Goal: Task Accomplishment & Management: Complete application form

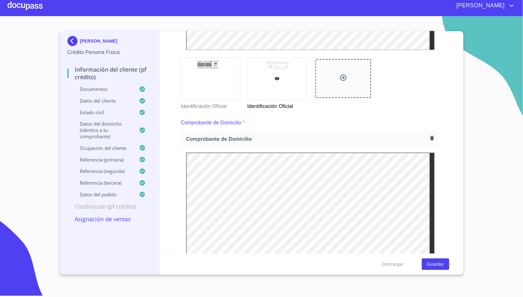
scroll to position [270, 0]
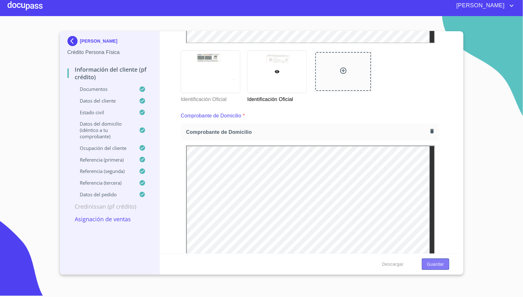
click at [437, 263] on span "Guardar" at bounding box center [435, 264] width 17 height 8
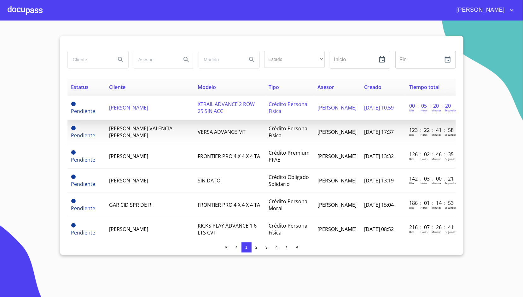
click at [156, 116] on td "[PERSON_NAME]" at bounding box center [149, 108] width 89 height 24
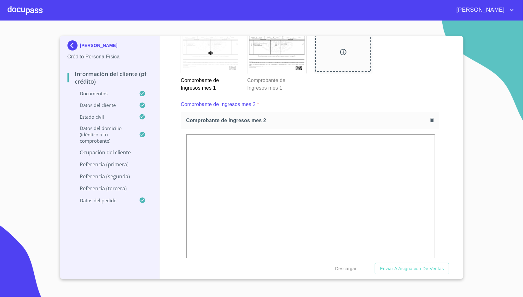
scroll to position [726, 0]
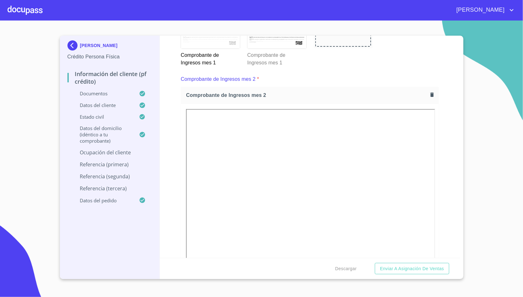
click at [104, 167] on p "Referencia (primera)" at bounding box center [109, 164] width 85 height 7
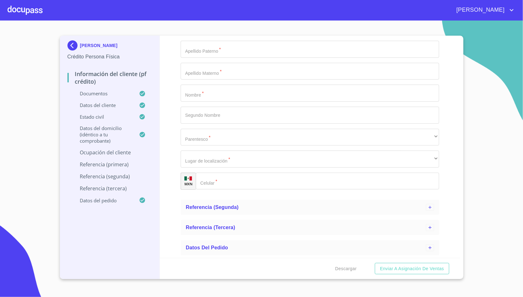
scroll to position [149, 0]
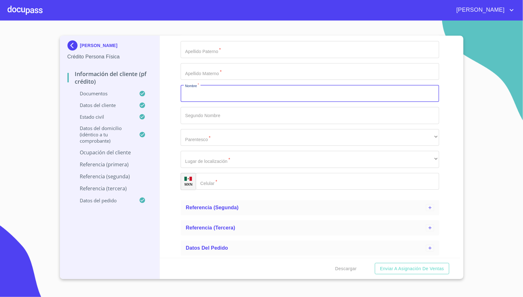
click at [228, 96] on input "Apellido Paterno   *" at bounding box center [310, 93] width 258 height 17
type input "[PERSON_NAME]"
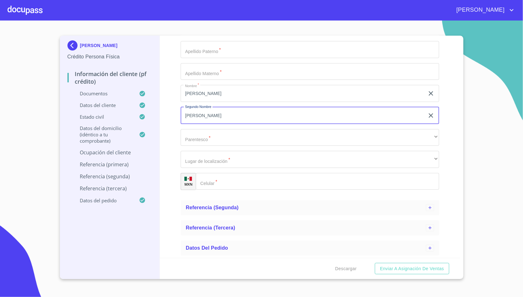
type input "[PERSON_NAME]"
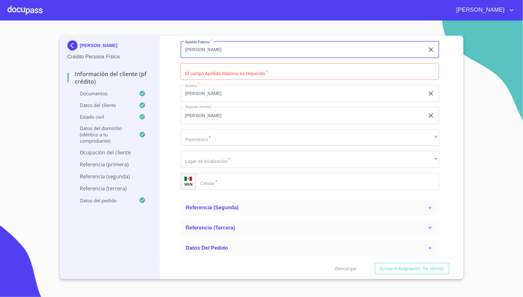
type input "[PERSON_NAME]"
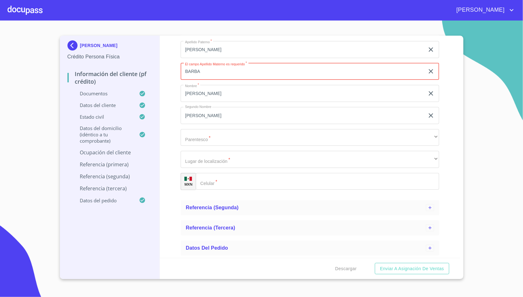
type input "BARBA"
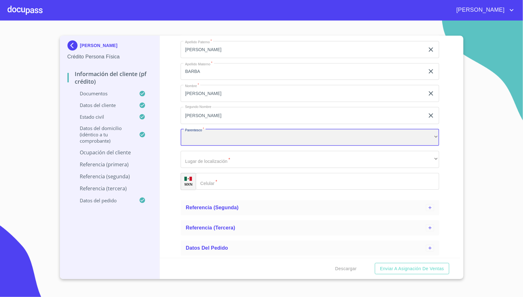
click at [251, 135] on div "​" at bounding box center [310, 137] width 258 height 17
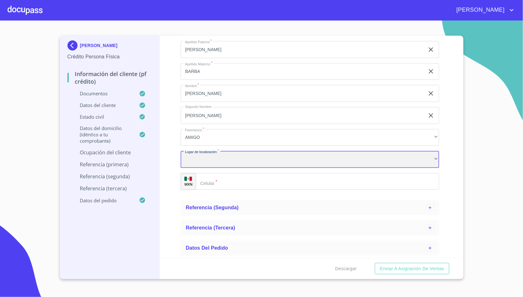
click at [235, 154] on div "​" at bounding box center [310, 159] width 258 height 17
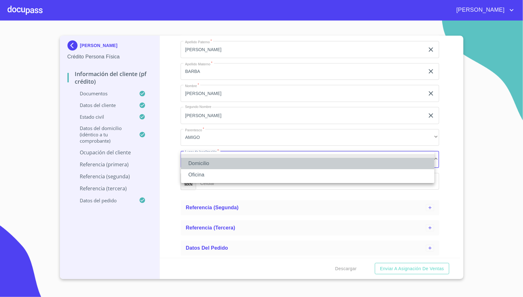
click at [219, 161] on li "Domicilio" at bounding box center [307, 163] width 253 height 11
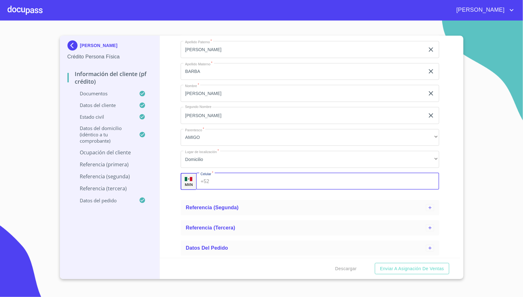
click at [219, 178] on input "Apellido Paterno   *" at bounding box center [325, 181] width 227 height 17
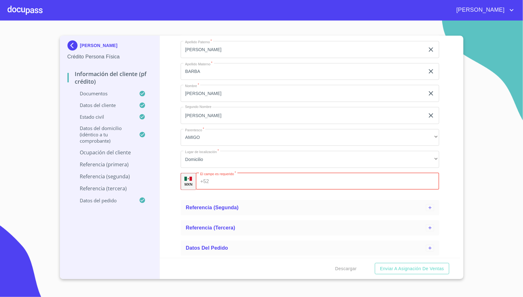
paste input "(o )474 103 959"
type input "(o )474 10"
paste input "[PHONE_NUMBER]"
type input "[PHONE_NUMBER]"
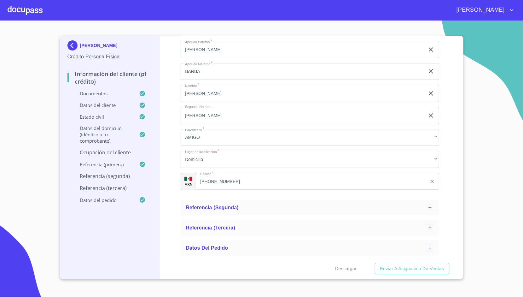
click at [171, 178] on div "Información del cliente (PF crédito) Documentos Datos del cliente Estado Civil …" at bounding box center [310, 147] width 300 height 222
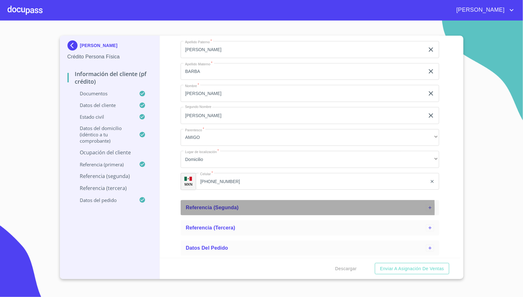
click at [201, 209] on span "Referencia (segunda)" at bounding box center [212, 207] width 53 height 5
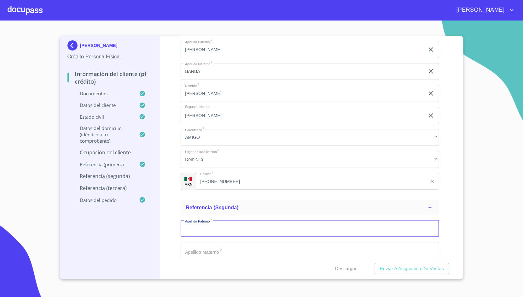
click at [221, 229] on input "Apellido Paterno   *" at bounding box center [310, 228] width 258 height 17
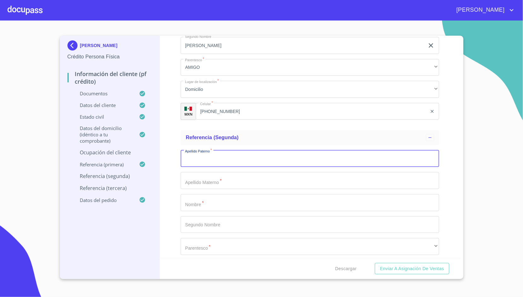
scroll to position [221, 0]
click at [207, 207] on input "Apellido Paterno   *" at bounding box center [310, 199] width 258 height 17
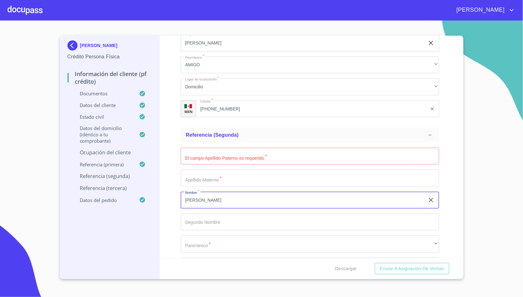
type input "[PERSON_NAME]"
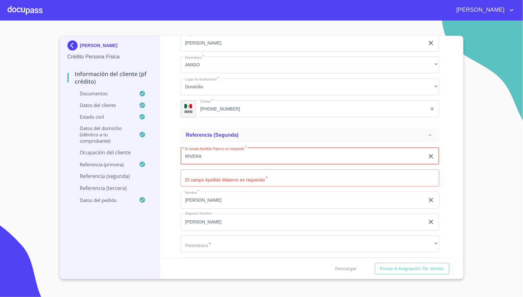
type input "RIVERA"
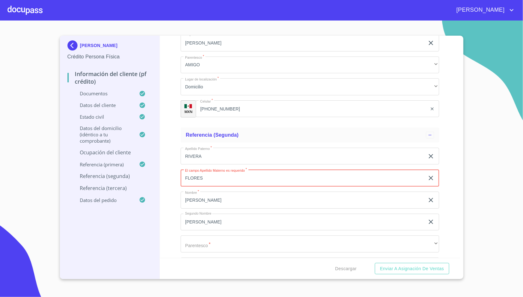
type input "FLORES"
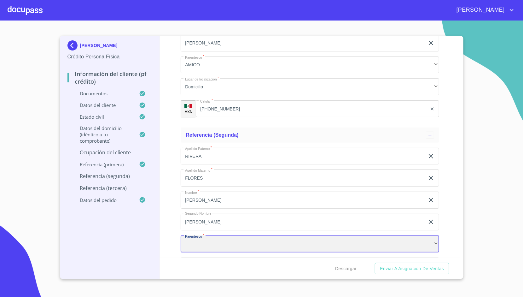
click at [220, 243] on div "​" at bounding box center [310, 243] width 258 height 17
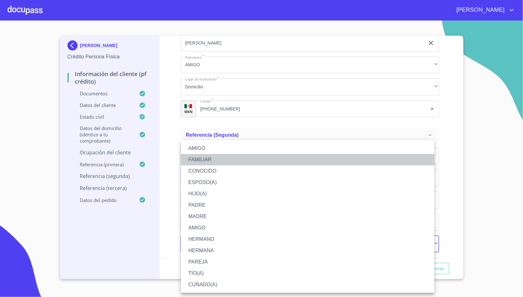
click at [219, 155] on li "FAMILIAR" at bounding box center [307, 159] width 253 height 11
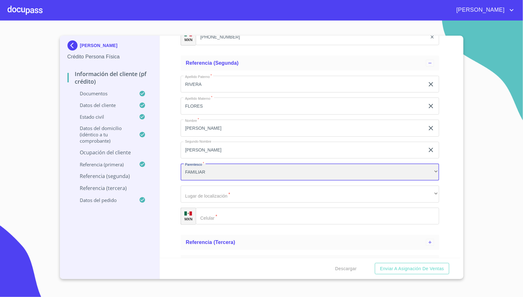
scroll to position [293, 0]
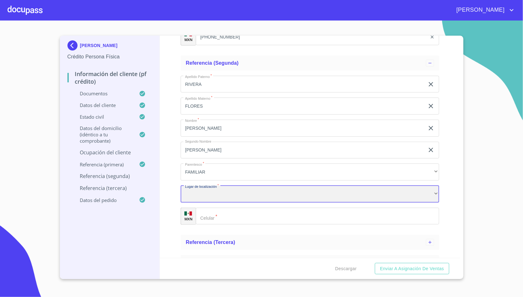
click at [209, 197] on div "​" at bounding box center [310, 193] width 258 height 17
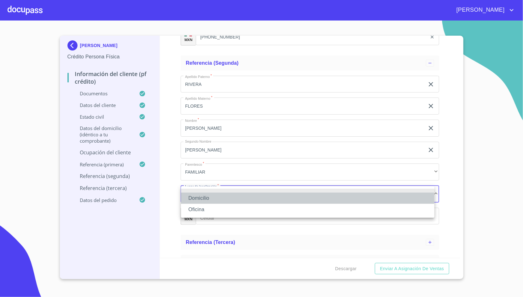
click at [209, 197] on li "Domicilio" at bounding box center [307, 197] width 253 height 11
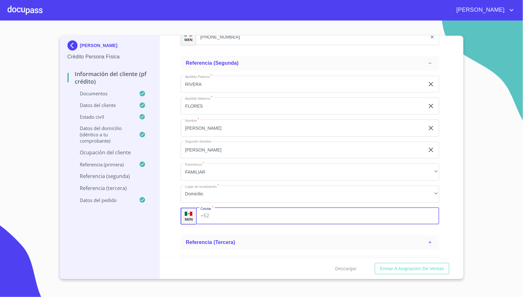
click at [231, 214] on input "Apellido Paterno   *" at bounding box center [325, 215] width 227 height 17
paste input "[PHONE_NUMBER]"
type input "[PHONE_NUMBER]"
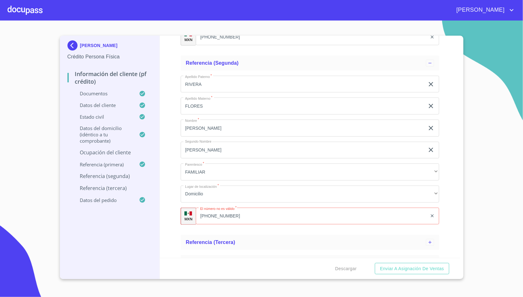
click at [169, 185] on div "Información del cliente (PF crédito) Documentos Datos del cliente Estado Civil …" at bounding box center [310, 147] width 300 height 222
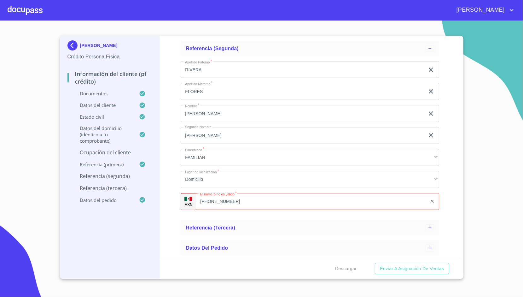
click at [259, 219] on ul "Referencia (tercera)" at bounding box center [310, 227] width 258 height 20
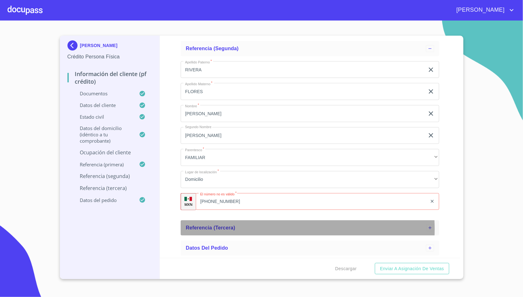
drag, startPoint x: 259, startPoint y: 219, endPoint x: 257, endPoint y: 229, distance: 10.3
click at [257, 229] on div "Referencia (tercera)" at bounding box center [306, 228] width 240 height 8
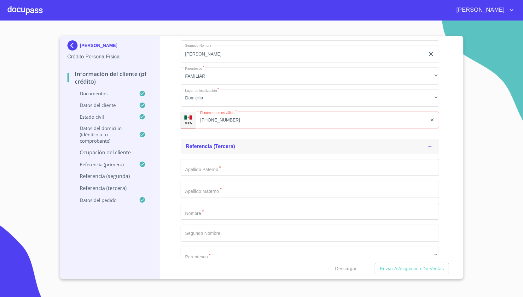
scroll to position [390, 0]
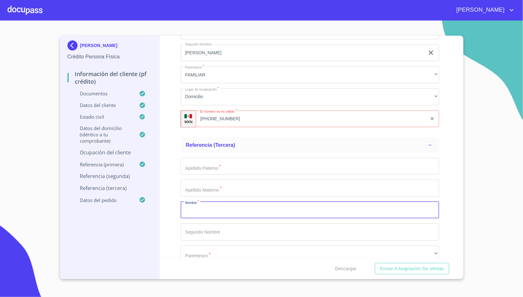
click at [226, 212] on input "Apellido Paterno   *" at bounding box center [310, 209] width 258 height 17
type input "MA."
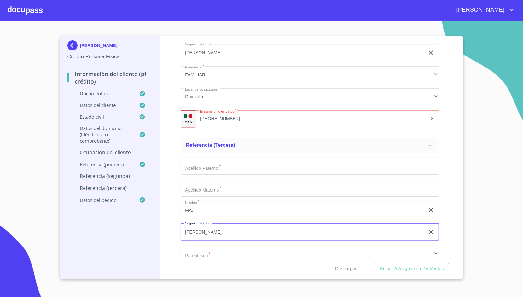
type input "[PERSON_NAME]"
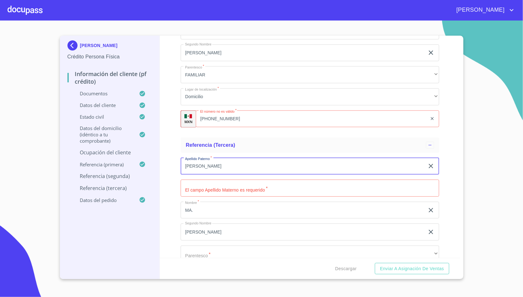
type input "[PERSON_NAME]"
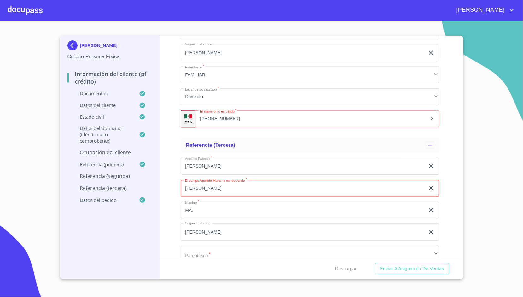
type input "[PERSON_NAME]"
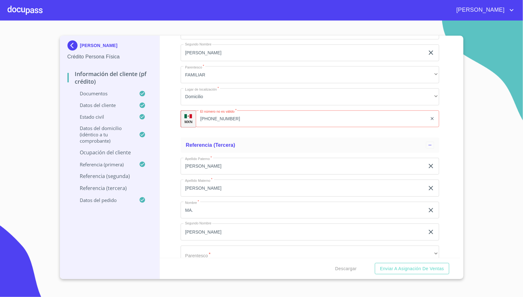
click at [177, 185] on div "Información del cliente (PF crédito) Documentos Datos del cliente Estado Civil …" at bounding box center [310, 147] width 300 height 222
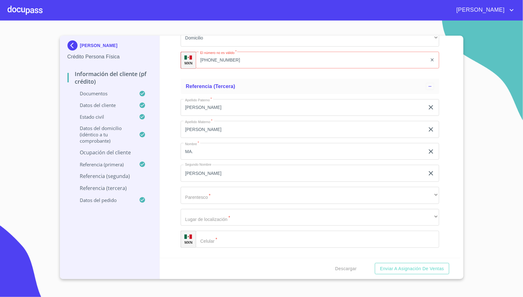
scroll to position [466, 0]
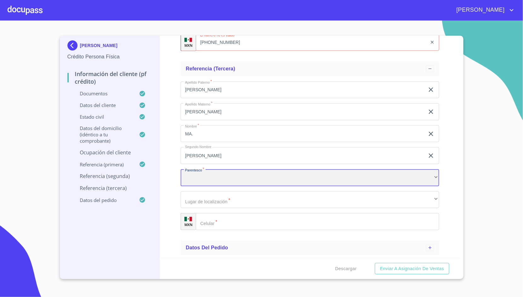
click at [197, 170] on div "​" at bounding box center [310, 177] width 258 height 17
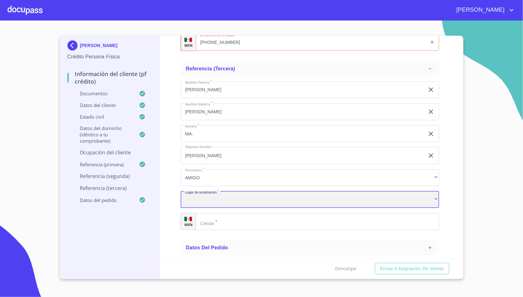
click at [231, 199] on div "​" at bounding box center [310, 199] width 258 height 17
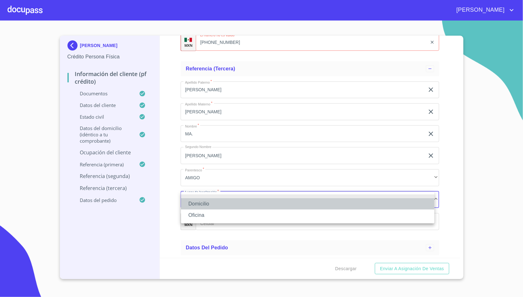
click at [222, 200] on li "Domicilio" at bounding box center [307, 203] width 253 height 11
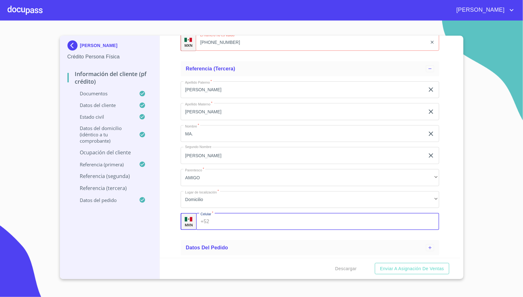
click at [222, 217] on input "Apellido Paterno   *" at bounding box center [325, 221] width 227 height 17
paste input "( )3322142695"
click at [169, 184] on div "Información del cliente (PF crédito) Documentos Datos del cliente Estado Civil …" at bounding box center [310, 147] width 300 height 222
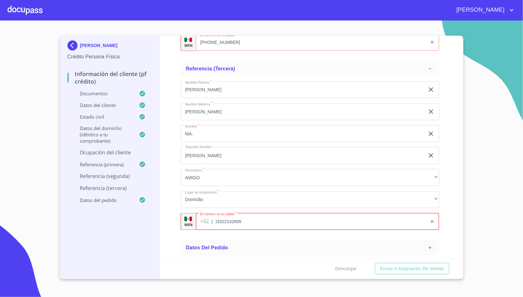
click at [212, 222] on input "( )3322142695" at bounding box center [319, 221] width 216 height 17
click at [214, 222] on input "[PHONE_NUMBER]" at bounding box center [319, 221] width 216 height 17
type input "[PHONE_NUMBER]"
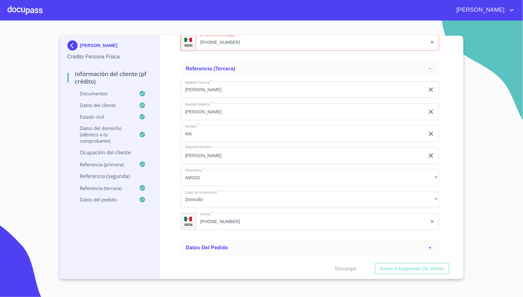
click at [174, 197] on div "Información del cliente (PF crédito) Documentos Datos del cliente Estado Civil …" at bounding box center [310, 147] width 300 height 222
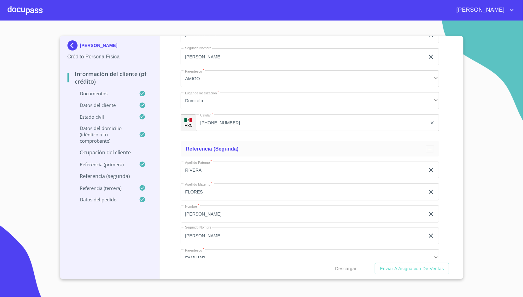
scroll to position [229, 0]
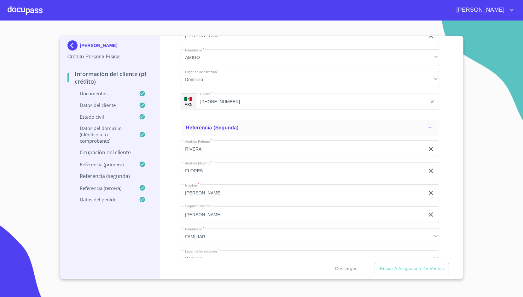
click at [127, 153] on p "Ocupación del Cliente" at bounding box center [109, 152] width 85 height 7
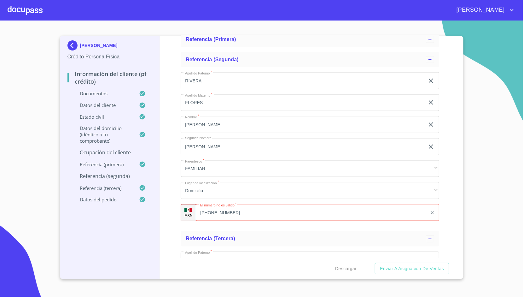
scroll to position [605, 0]
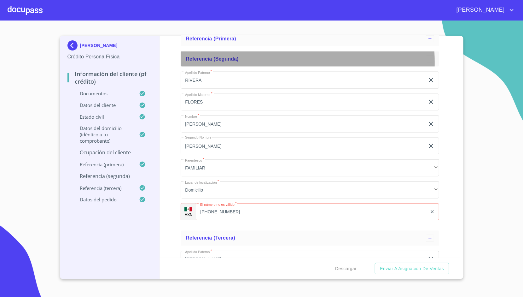
click at [211, 62] on div "Referencia (segunda)" at bounding box center [310, 58] width 258 height 15
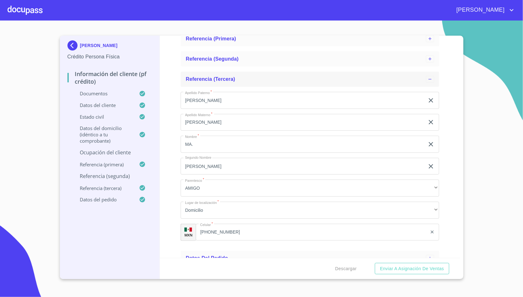
click at [211, 79] on span "Referencia (tercera)" at bounding box center [210, 78] width 49 height 5
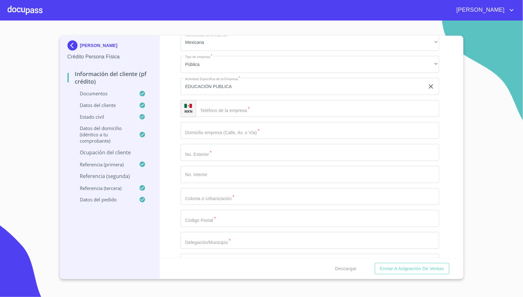
scroll to position [267, 0]
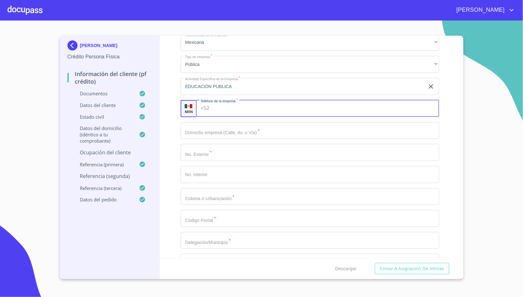
click at [240, 114] on input "Ocupación   *" at bounding box center [325, 108] width 227 height 17
paste input "[PHONE_NUMBER]"
type input "[PHONE_NUMBER]"
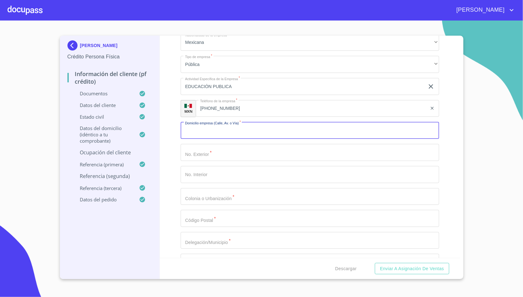
click at [209, 135] on input "Ocupación   *" at bounding box center [310, 130] width 258 height 17
type input "call"
type input "CALLE ROSAL"
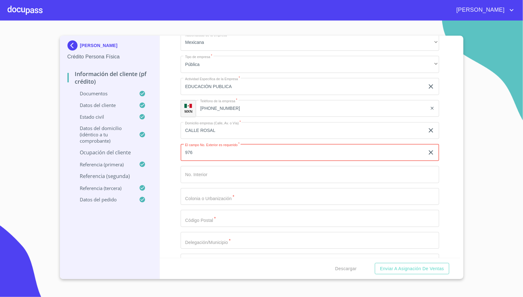
type input "976"
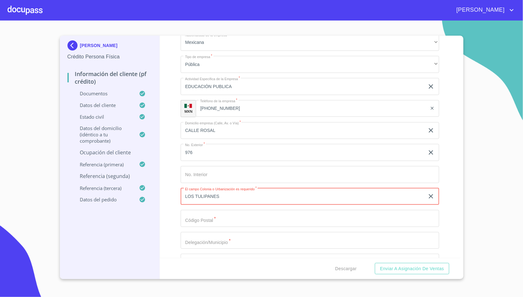
type input "LOS TULIPANES"
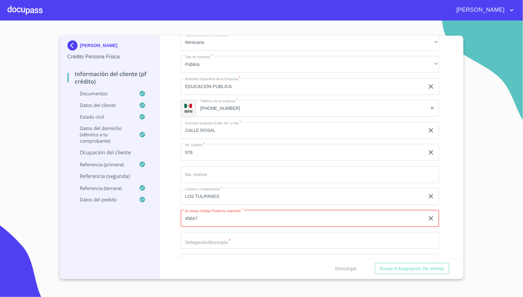
type input "45647"
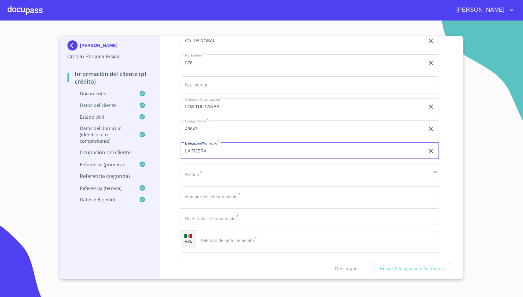
scroll to position [357, 0]
type input "LA TIJERA"
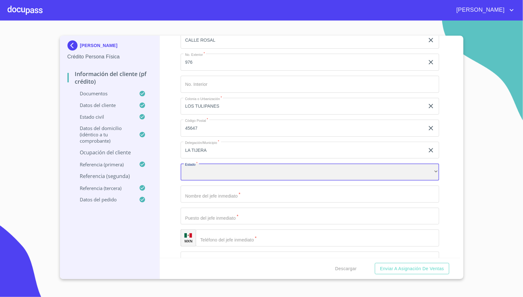
click at [204, 170] on div "​" at bounding box center [310, 171] width 258 height 17
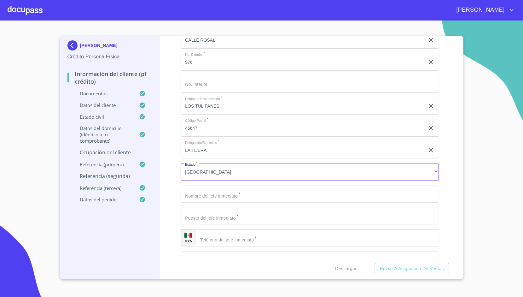
click at [182, 197] on input "Ocupación   *" at bounding box center [310, 193] width 258 height 17
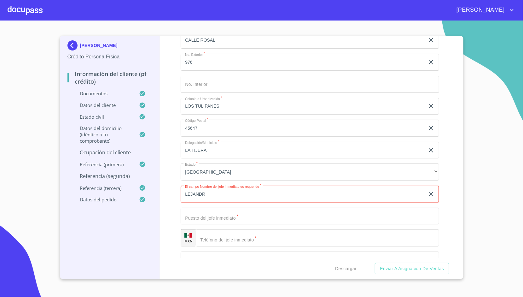
type input "LEJANDRA"
type input "[PERSON_NAME]"
click at [178, 205] on div "Información del cliente (PF crédito) Documentos Datos del cliente Estado Civil …" at bounding box center [310, 147] width 300 height 222
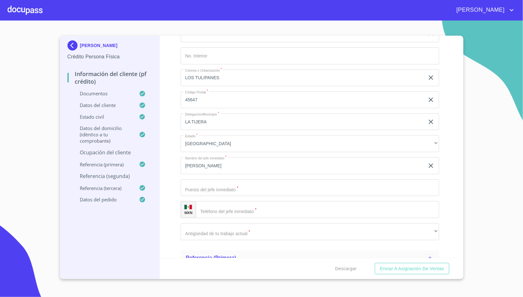
scroll to position [390, 0]
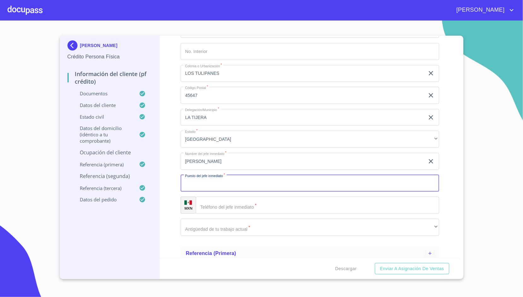
click at [216, 187] on input "Ocupación   *" at bounding box center [310, 183] width 258 height 17
type input "DIRECTORA"
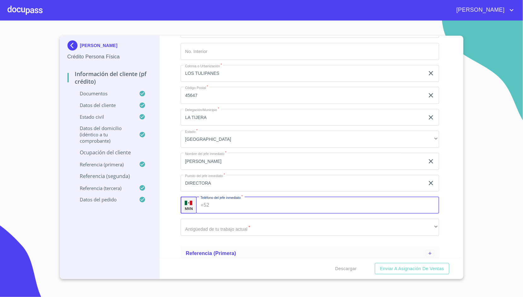
click at [208, 206] on div "+52 ​" at bounding box center [317, 204] width 243 height 17
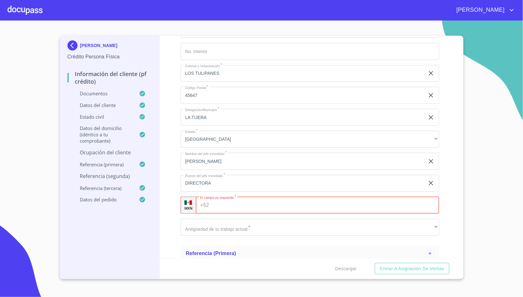
scroll to position [456, 0]
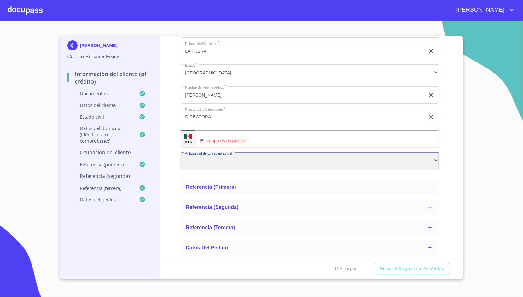
click at [207, 159] on div "​" at bounding box center [310, 160] width 258 height 17
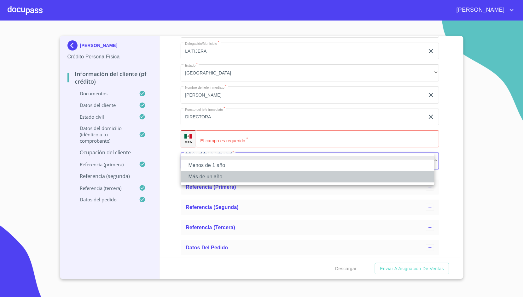
click at [219, 176] on li "Más de un año" at bounding box center [307, 176] width 253 height 11
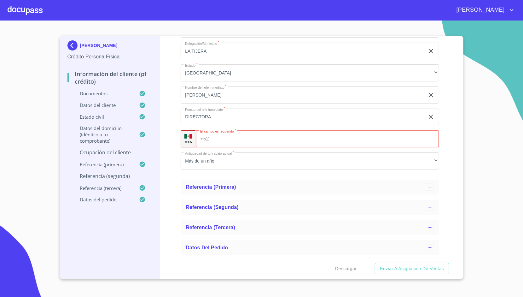
click at [241, 139] on input "Ocupación   *" at bounding box center [325, 138] width 228 height 17
type input "[PHONE_NUMBER]"
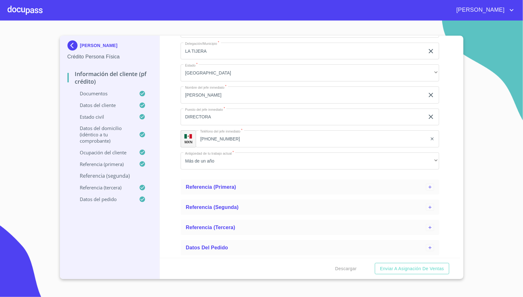
click at [170, 117] on div "Información del cliente (PF crédito) Documentos Datos del cliente Estado Civil …" at bounding box center [310, 147] width 300 height 222
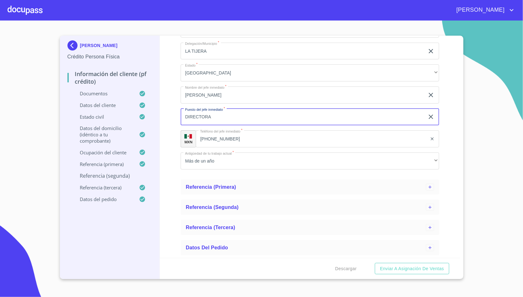
click at [230, 119] on input "DIRECTORA" at bounding box center [303, 116] width 244 height 17
type input "D"
type input "."
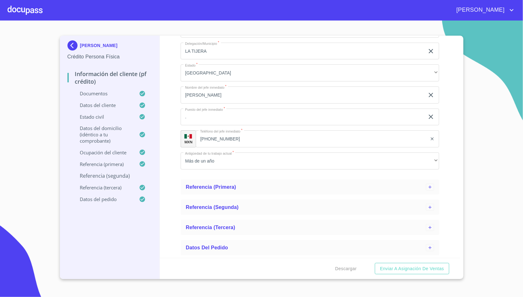
click at [172, 101] on div "Información del cliente (PF crédito) Documentos Datos del cliente Estado Civil …" at bounding box center [310, 147] width 300 height 222
click at [115, 178] on p "Referencia (segunda)" at bounding box center [109, 175] width 85 height 7
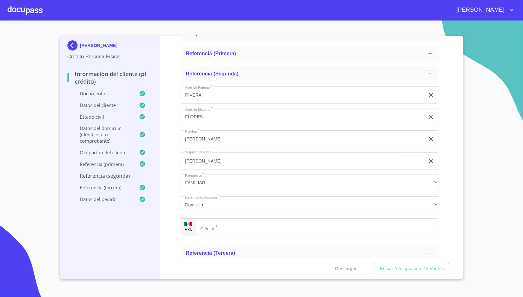
scroll to position [123, 0]
paste input "[PHONE_NUMBER]"
click at [226, 222] on input "[PHONE_NUMBER]" at bounding box center [325, 227] width 227 height 17
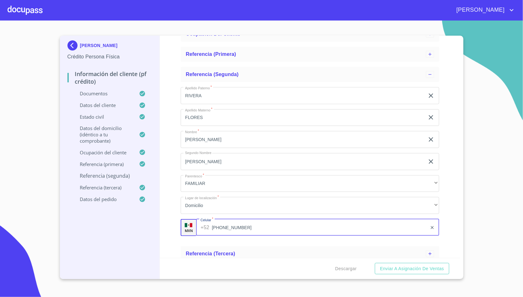
type input "[PHONE_NUMBER]"
click at [171, 175] on div "Información del cliente (PF crédito) Documentos Datos del cliente Estado Civil …" at bounding box center [310, 147] width 300 height 222
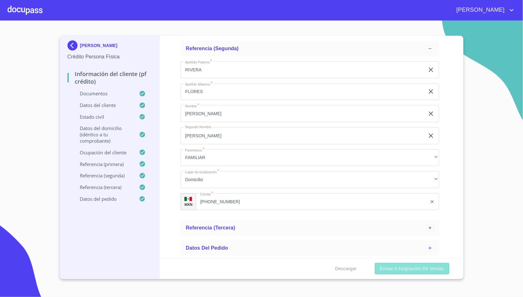
click at [420, 269] on span "Enviar a Asignación de Ventas" at bounding box center [412, 268] width 64 height 8
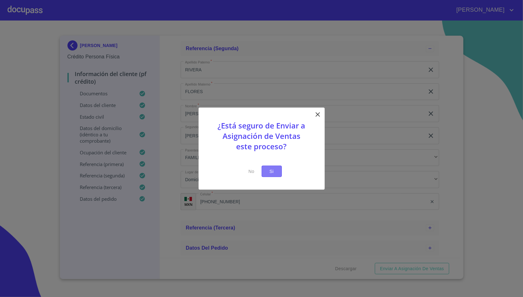
click at [272, 173] on span "Si" at bounding box center [272, 171] width 10 height 8
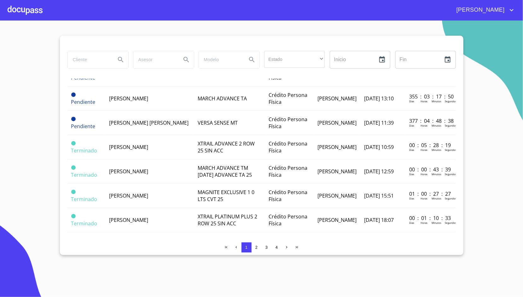
scroll to position [252, 0]
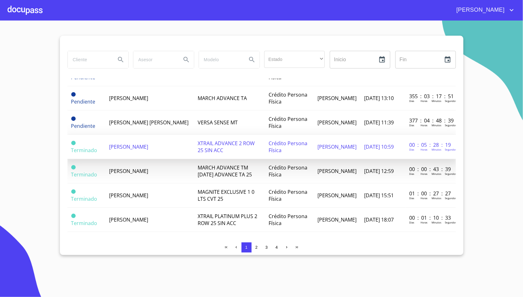
click at [168, 139] on td "[PERSON_NAME]" at bounding box center [149, 147] width 89 height 24
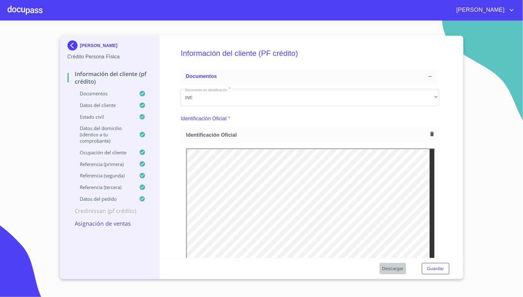
click at [397, 266] on span "Descargar" at bounding box center [392, 268] width 21 height 8
click at [440, 269] on span "Guardar" at bounding box center [435, 268] width 17 height 8
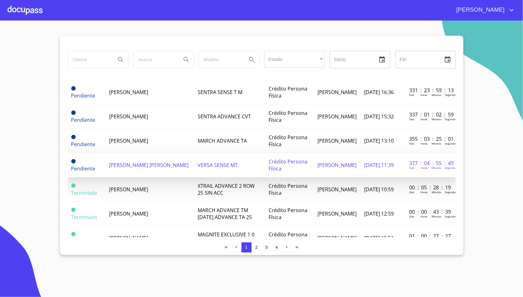
scroll to position [197, 0]
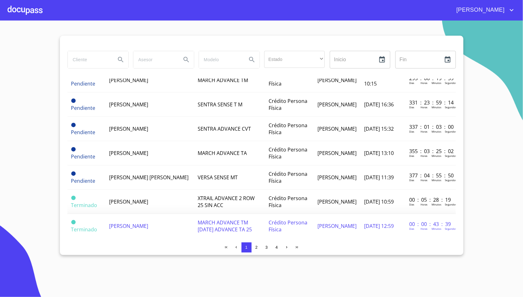
click at [131, 228] on td "[PERSON_NAME]" at bounding box center [149, 226] width 89 height 24
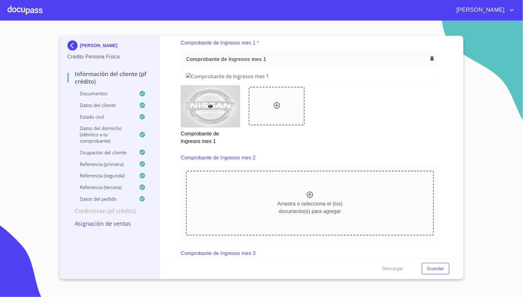
scroll to position [647, 0]
click at [429, 60] on icon "button" at bounding box center [432, 59] width 6 height 6
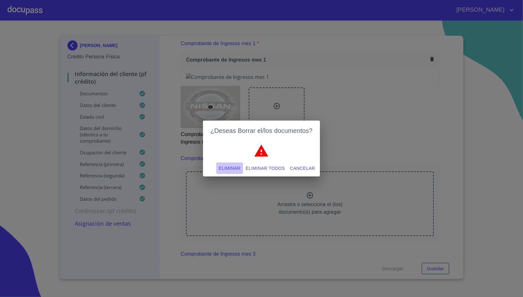
click at [237, 170] on span "Eliminar" at bounding box center [230, 168] width 22 height 8
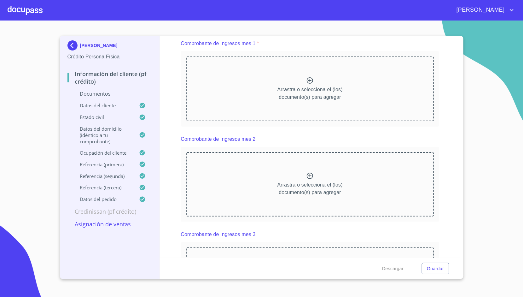
click at [269, 147] on div "Arrastra o selecciona el (los) documento(s) para agregar" at bounding box center [310, 184] width 258 height 75
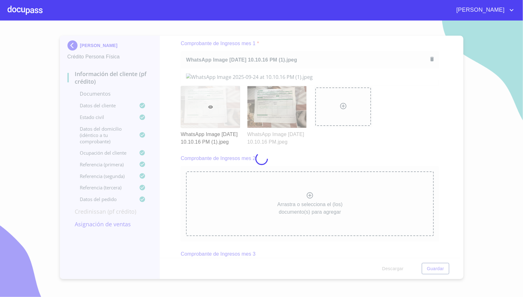
click at [167, 117] on div at bounding box center [261, 158] width 523 height 276
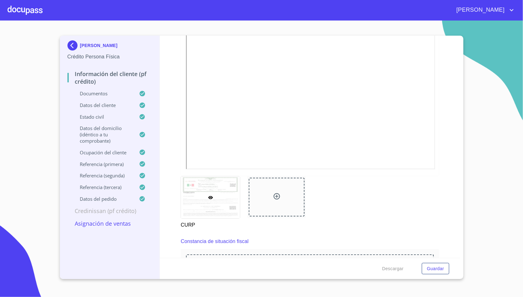
scroll to position [1024, 0]
click at [430, 268] on span "Guardar" at bounding box center [435, 268] width 17 height 8
